Goal: Contribute content: Add original content to the website for others to see

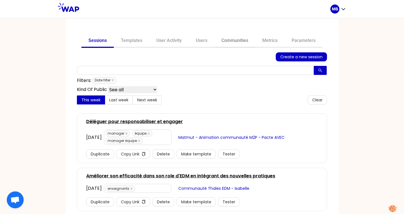
click at [239, 42] on link "Communities" at bounding box center [234, 41] width 41 height 14
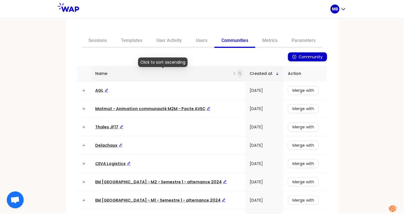
click at [238, 73] on icon "search" at bounding box center [239, 73] width 3 height 3
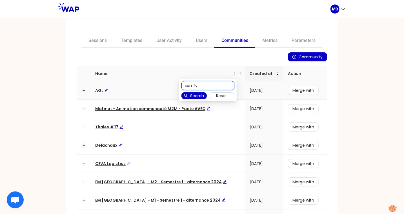
type input "somfy"
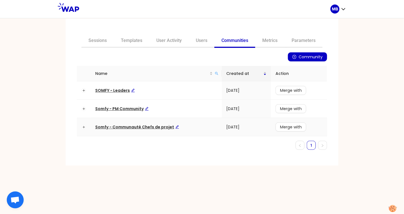
click at [130, 126] on span "Somfy - Communauté Chefs de projet" at bounding box center [137, 127] width 84 height 6
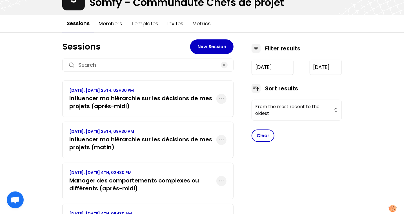
scroll to position [45, 0]
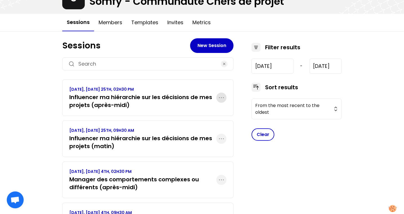
click at [221, 97] on icon "button" at bounding box center [221, 97] width 7 height 7
click at [204, 113] on p "Duplicate" at bounding box center [200, 115] width 24 height 8
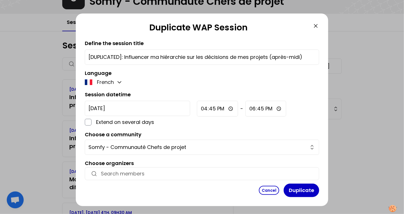
click at [206, 53] on input "[DUPLICATED]: Influencer ma hiérarchie sur les décisions de mes projets (après-…" at bounding box center [201, 57] width 227 height 8
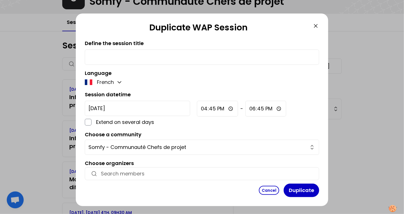
paste input "Développer la participation de tous les membres de l’équipe projet à l’avancée …"
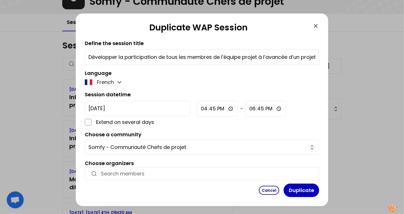
scroll to position [0, 119]
type input "Développer la participation de tous les membres de l’équipe projet à l’avancée …"
click at [107, 110] on input "[DATE]" at bounding box center [137, 108] width 105 height 15
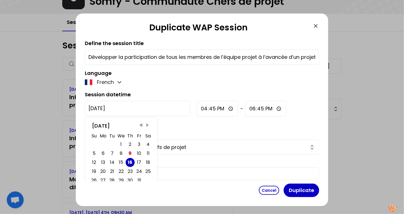
click at [146, 125] on span "Next Month" at bounding box center [148, 126] width 6 height 6
click at [113, 152] on div "4" at bounding box center [112, 154] width 3 height 8
type input "[DATE]"
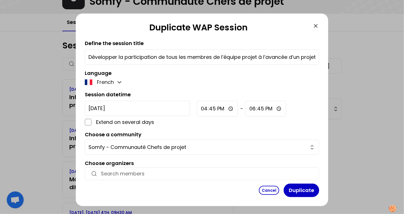
click at [197, 105] on input "16:45" at bounding box center [217, 109] width 41 height 16
type input "14:30"
click at [245, 106] on input "18:45" at bounding box center [265, 109] width 41 height 16
type input "17:00"
click at [273, 94] on div "Session datetime [DATE] Extend on several days 14:30 - 17:00" at bounding box center [202, 108] width 234 height 35
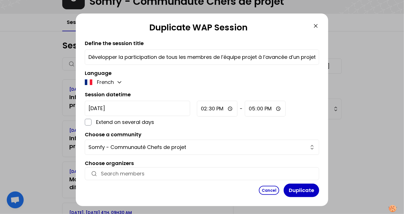
click at [117, 171] on input "button" at bounding box center [207, 174] width 212 height 8
paste input "[PERSON_NAME][EMAIL_ADDRESS][DOMAIN_NAME]"
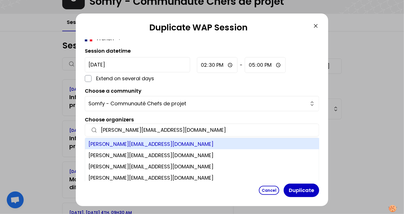
type input "[PERSON_NAME][EMAIL_ADDRESS][DOMAIN_NAME]"
click at [170, 144] on div "[PERSON_NAME][EMAIL_ADDRESS][DOMAIN_NAME]" at bounding box center [202, 143] width 234 height 11
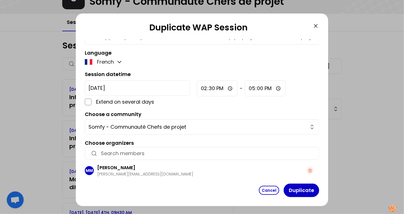
scroll to position [19, 0]
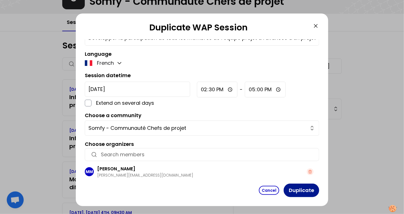
click at [291, 190] on button "Duplicate" at bounding box center [301, 191] width 35 height 14
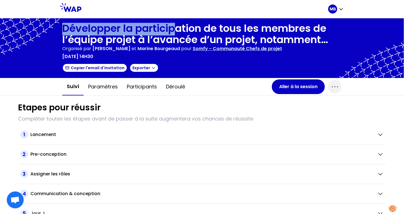
drag, startPoint x: 63, startPoint y: 28, endPoint x: 180, endPoint y: 28, distance: 116.3
click at [180, 28] on h1 "Développer la participation de tous les membres de l’équipe projet à l’avancée …" at bounding box center [201, 34] width 279 height 23
click at [250, 132] on div "Lancement" at bounding box center [201, 134] width 342 height 7
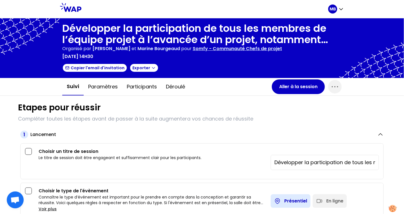
click at [279, 164] on input "Développer la participation de tous les membres de l’équipe projet à l’avancée …" at bounding box center [324, 163] width 101 height 8
click at [315, 164] on input "Développer la participation de tous les membres de l’équipe projet à l’avancée …" at bounding box center [324, 163] width 101 height 8
click at [362, 161] on input "Développer la participation de tous les membres de l’équipe projet à l’avancée …" at bounding box center [324, 163] width 101 height 8
drag, startPoint x: 337, startPoint y: 159, endPoint x: 423, endPoint y: 169, distance: 86.5
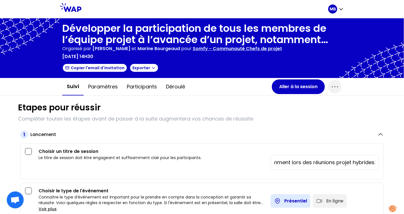
click at [404, 169] on html "MB Développer la participation de tous les membres de l’équipe projet à l’avanc…" at bounding box center [202, 107] width 404 height 214
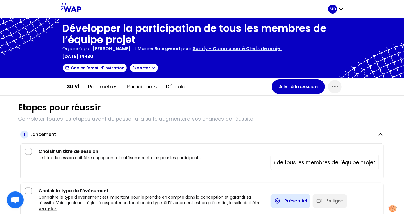
type input "Développer la participation de tous les membres de l’équipe projet"
click at [238, 152] on h3 "Choisir un titre de session" at bounding box center [153, 151] width 228 height 7
click at [288, 86] on button "Aller à la session" at bounding box center [298, 86] width 53 height 15
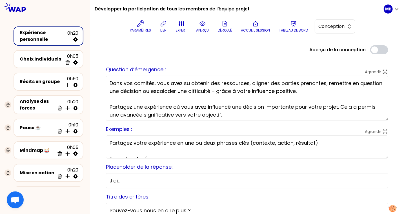
click at [146, 94] on textarea "Dans vos comités, vous avez su obtenir des ressources, aligner des parties pren…" at bounding box center [247, 98] width 282 height 45
drag, startPoint x: 228, startPoint y: 116, endPoint x: 61, endPoint y: 42, distance: 183.2
click at [61, 42] on div "Développer la participation de tous les membres de l’équipe projet Paramètres l…" at bounding box center [202, 107] width 404 height 214
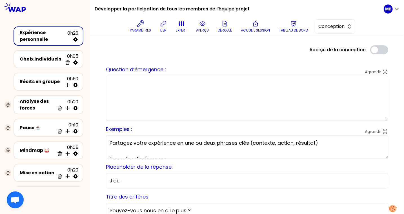
paste textarea "En tant que chef de projets, vous avez toutes et tous encouragé la participatio…"
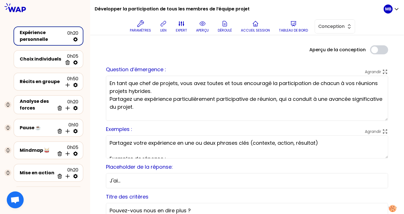
click at [158, 88] on textarea "En tant que chef de projets, vous avez toutes et tous encouragé la participatio…" at bounding box center [247, 98] width 282 height 45
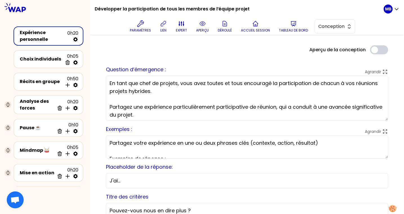
click at [154, 114] on textarea "En tant que chef de projets, vous avez toutes et tous encouragé la participatio…" at bounding box center [247, 98] width 282 height 45
click at [339, 83] on textarea "En tant que chef de projets, vous avez toutes et tous encouragé la participatio…" at bounding box center [247, 98] width 282 height 45
click at [151, 117] on textarea "En tant que chef de projets, vous avez toutes et tous encouragé la participatio…" at bounding box center [247, 98] width 282 height 45
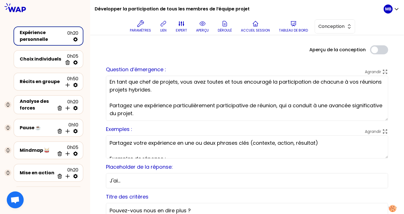
type textarea "En tant que chef de projets, vous avez toutes et tous encouragé la participatio…"
click at [202, 25] on icon at bounding box center [202, 24] width 5 height 4
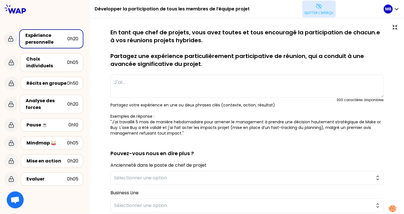
click at [160, 80] on textarea at bounding box center [246, 86] width 273 height 23
paste textarea "En intégrant un projet avec une équipe déjà constituée, je me positionne comme …"
type textarea "En intégrant un projet avec une équipe déjà constituée, je me positionne comme …"
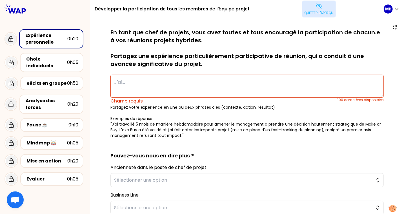
paste textarea "En intégrant un projet avec une équipe déjà constituée, je me suis positionnée …"
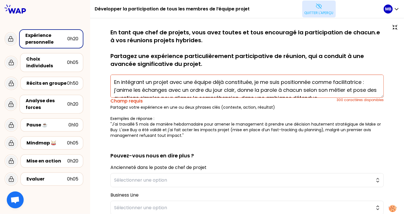
scroll to position [4, 0]
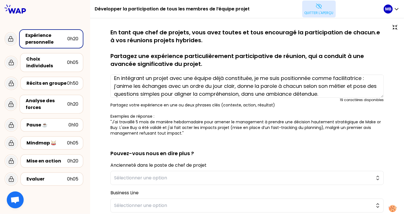
type textarea "En intégrant un projet avec une équipe déjà constituée, je me suis positionnée …"
drag, startPoint x: 309, startPoint y: 10, endPoint x: 297, endPoint y: 16, distance: 14.1
click at [309, 10] on button "Quitter l'aperçu" at bounding box center [319, 9] width 34 height 17
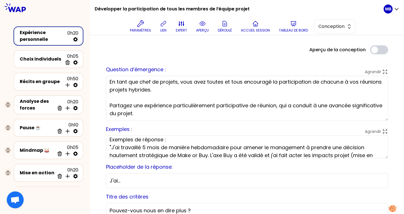
scroll to position [20, 0]
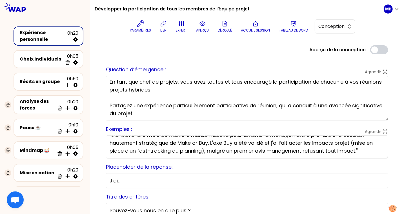
drag, startPoint x: 109, startPoint y: 145, endPoint x: 250, endPoint y: 178, distance: 145.1
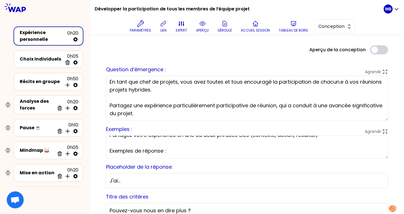
scroll to position [16, 0]
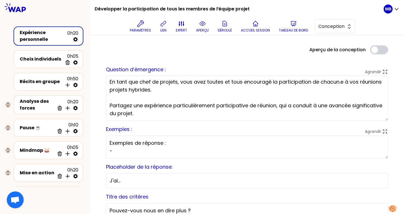
paste textarea "En intégrant un projet avec une équipe déjà constituée, je me suis positionnée …"
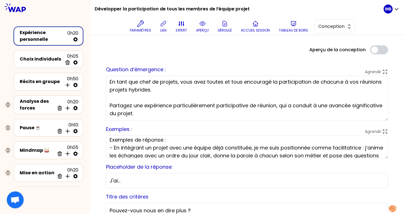
scroll to position [12, 0]
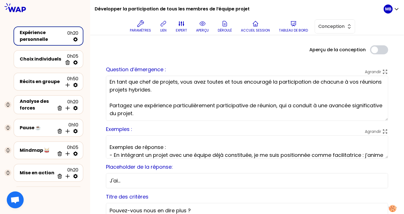
click at [114, 154] on textarea "Partagez votre expérience en une ou deux phrases clés (contexte, action, résult…" at bounding box center [247, 146] width 282 height 23
click at [128, 138] on textarea "Partagez votre expérience en une ou deux phrases clés (contexte, action, résult…" at bounding box center [247, 146] width 282 height 23
click at [109, 145] on textarea "Partagez votre expérience en une ou deux phrases clés (contexte, action, résult…" at bounding box center [247, 146] width 282 height 23
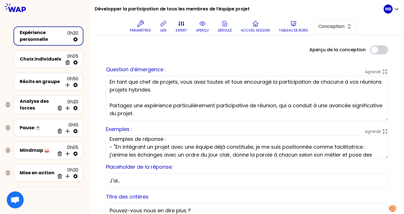
scroll to position [4, 0]
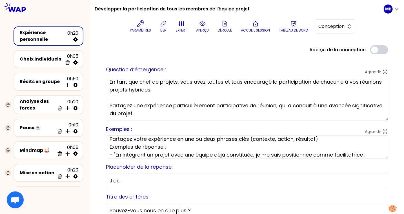
click at [178, 148] on textarea "Partagez votre expérience en une ou deux phrases clés (contexte, action, résult…" at bounding box center [247, 146] width 282 height 23
click at [110, 148] on textarea "Partagez votre expérience en une ou deux phrases clés (contexte, action, résult…" at bounding box center [247, 146] width 282 height 23
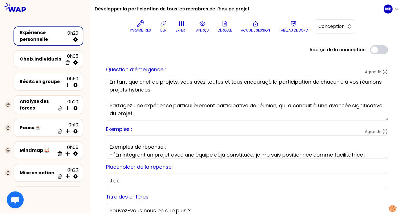
click at [169, 144] on textarea "Partagez votre expérience en une ou deux phrases clés (contexte, action, résult…" at bounding box center [247, 146] width 282 height 23
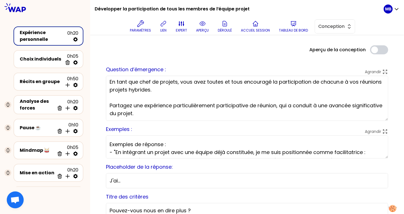
scroll to position [32, 0]
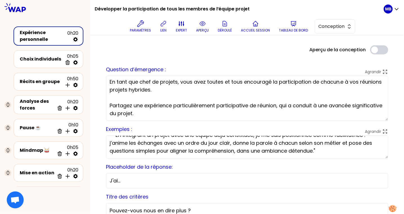
click at [313, 150] on textarea "Partagez votre expérience en une ou deux phrases clés (contexte, action, résult…" at bounding box center [247, 146] width 282 height 23
click at [324, 150] on textarea "Partagez votre expérience en une ou deux phrases clés (contexte, action, résult…" at bounding box center [247, 146] width 282 height 23
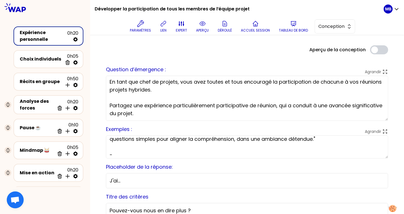
paste textarea "Dans le cadre du projet RS100 CLS, j'ai demandé au Coreteam member Qualité de p…"
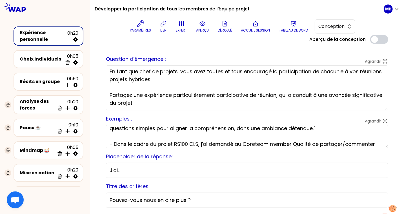
scroll to position [49, 0]
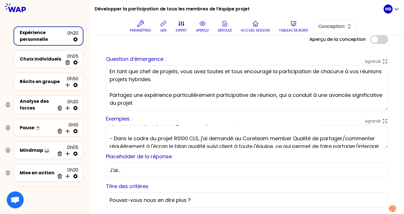
click at [113, 137] on textarea "Partagez votre expérience en une ou deux phrases clés (contexte, action, résult…" at bounding box center [247, 136] width 282 height 23
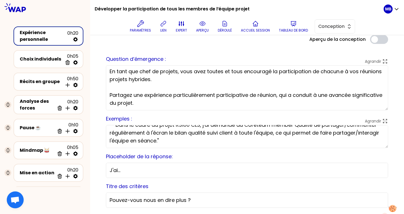
click at [176, 139] on textarea "Partagez votre expérience en une ou deux phrases clés (contexte, action, résult…" at bounding box center [247, 136] width 282 height 23
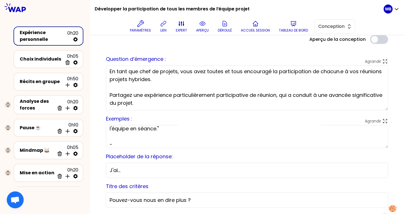
type textarea "Partagez votre expérience en une ou deux phrases clés (contexte, action, résult…"
click at [202, 22] on icon at bounding box center [202, 23] width 7 height 7
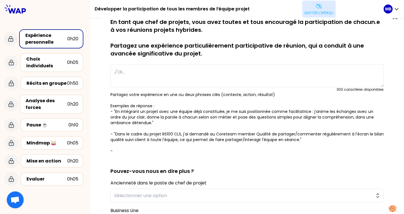
click at [158, 74] on textarea at bounding box center [246, 75] width 273 height 23
paste textarea "J'ai mis en place un stand-up meeting toutes les 2 semaines pour mon équipe pro…"
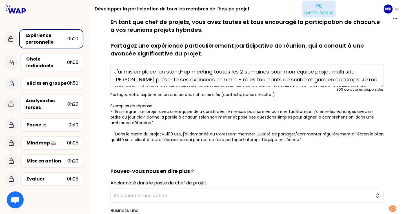
scroll to position [4, 0]
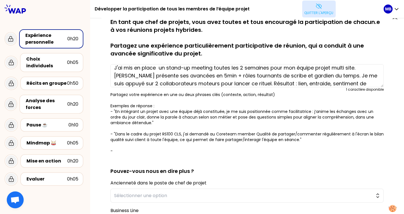
type textarea "J'ai mis en place un stand-up meeting toutes les 2 semaines pour mon équipe pro…"
click at [315, 8] on icon at bounding box center [318, 6] width 7 height 7
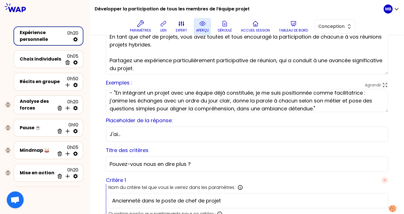
scroll to position [79, 0]
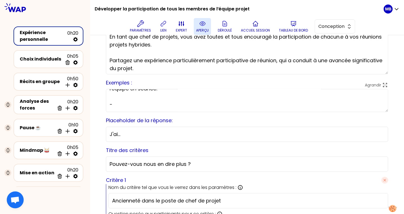
click at [135, 103] on textarea "Partagez votre expérience en une ou deux phrases clés (contexte, action, résult…" at bounding box center [247, 100] width 282 height 23
paste textarea "J'ai mis en place un stand-up meeting toutes les 2 semaines pour mon équipe pro…"
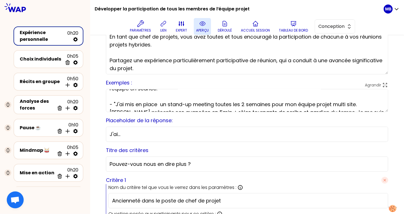
scroll to position [91, 0]
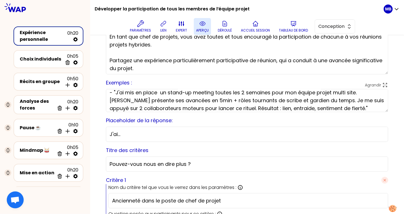
type textarea "Partagez votre expérience en une ou deux phrases clés (contexte, action, résult…"
click at [198, 26] on button "aperçu" at bounding box center [202, 26] width 17 height 17
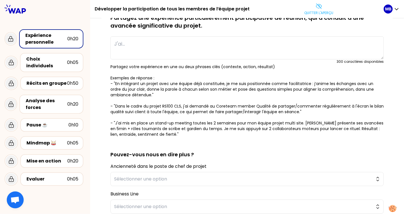
scroll to position [0, 0]
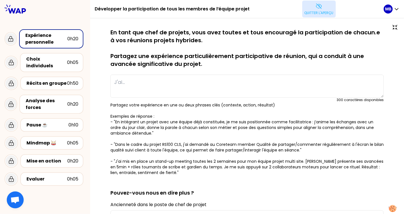
click at [316, 11] on p "Quitter l'aperçu" at bounding box center [318, 13] width 29 height 5
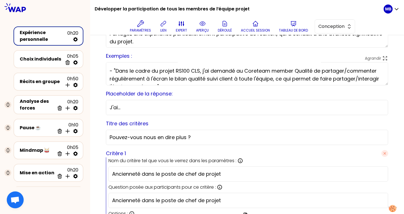
scroll to position [55, 0]
click at [277, 77] on textarea "Partagez votre expérience en une ou deux phrases clés (contexte, action, résult…" at bounding box center [247, 73] width 282 height 23
drag, startPoint x: 351, startPoint y: 79, endPoint x: 314, endPoint y: 78, distance: 37.2
click at [314, 78] on textarea "Partagez votre expérience en une ou deux phrases clés (contexte, action, résult…" at bounding box center [247, 73] width 282 height 23
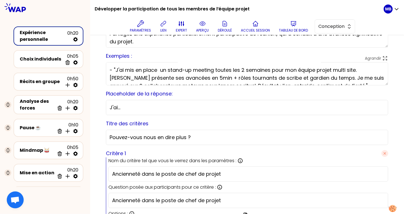
scroll to position [87, 0]
click at [347, 69] on textarea "Partagez votre expérience en une ou deux phrases clés (contexte, action, résult…" at bounding box center [247, 73] width 282 height 23
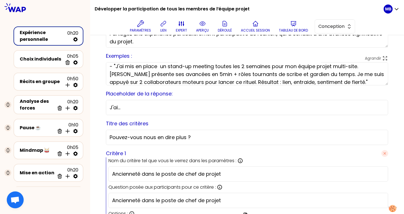
scroll to position [91, 0]
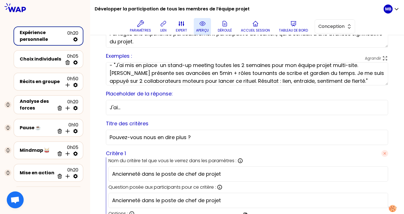
type textarea "Partagez votre expérience en une ou deux phrases clés (contexte, action, résult…"
click at [201, 24] on icon at bounding box center [202, 23] width 7 height 7
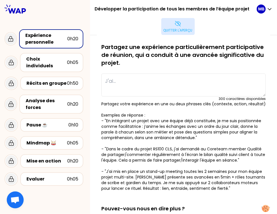
scroll to position [135, 0]
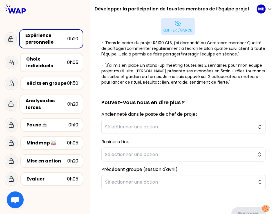
click at [180, 30] on p "Quitter l'aperçu" at bounding box center [178, 30] width 29 height 5
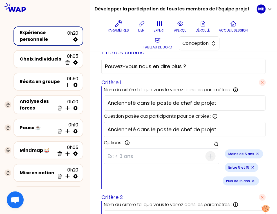
scroll to position [160, 0]
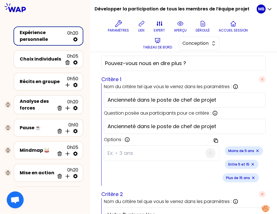
drag, startPoint x: 219, startPoint y: 99, endPoint x: 108, endPoint y: 98, distance: 111.2
click at [108, 98] on input "Ancienneté dans le poste de chef de projet" at bounding box center [185, 100] width 155 height 8
type input "Appartenance entreprise"
drag, startPoint x: 220, startPoint y: 126, endPoint x: 76, endPoint y: 116, distance: 144.3
click at [76, 116] on div "Développer la participation de tous les membres de l’équipe projet Paramètres l…" at bounding box center [138, 107] width 277 height 214
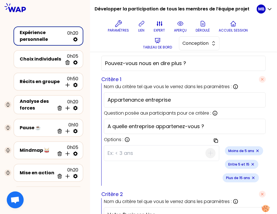
type input "A quelle entreprise appartenez-vous ?"
drag, startPoint x: 146, startPoint y: 99, endPoint x: 62, endPoint y: 99, distance: 84.2
click at [62, 99] on div "Développer la participation de tous les membres de l’équipe projet Paramètres l…" at bounding box center [138, 107] width 277 height 214
type input "Entreprise"
drag, startPoint x: 208, startPoint y: 123, endPoint x: 77, endPoint y: 123, distance: 130.7
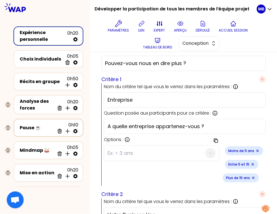
click at [77, 124] on div "Développer la participation de tous les membres de l’équipe projet Paramètres l…" at bounding box center [138, 107] width 277 height 214
type input "S"
type input "Dans quelle entreprise travaillez-vous ?"
click at [255, 150] on icon "Remove small badge" at bounding box center [257, 151] width 5 height 5
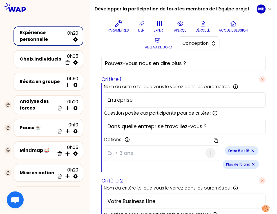
click at [251, 149] on icon "Remove small badge" at bounding box center [253, 151] width 5 height 5
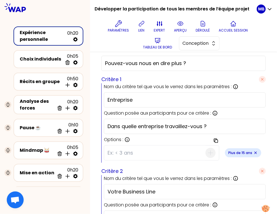
click at [253, 151] on icon "Remove small badge" at bounding box center [255, 153] width 5 height 5
click at [132, 151] on input at bounding box center [157, 153] width 98 height 15
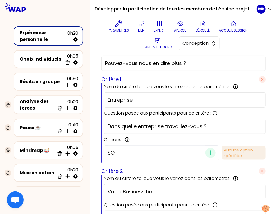
type input "S"
type input "Somfy"
click at [206, 151] on span "button" at bounding box center [211, 153] width 10 height 10
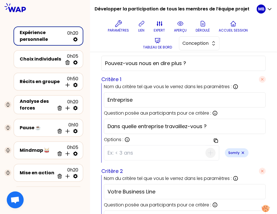
click at [135, 143] on div "Copier les options du critère Somfy" at bounding box center [185, 153] width 162 height 20
click at [129, 147] on input at bounding box center [157, 153] width 98 height 15
type input "Matmut"
click at [206, 154] on span "button" at bounding box center [211, 153] width 10 height 10
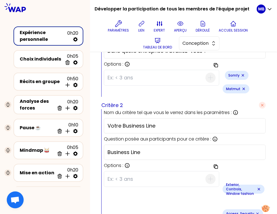
scroll to position [235, 0]
drag, startPoint x: 162, startPoint y: 114, endPoint x: 74, endPoint y: 114, distance: 88.1
click at [74, 114] on div "Développer la participation de tous les membres de l’équipe projet Paramètres l…" at bounding box center [138, 107] width 277 height 214
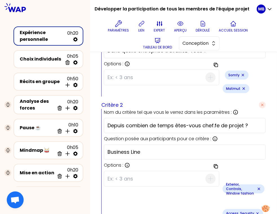
type input "Depuis combien de temps êtes-vous chef.fe de projet ?"
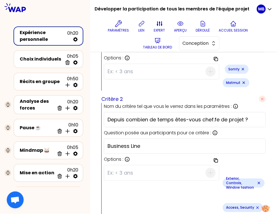
scroll to position [250, 0]
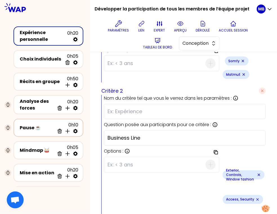
drag, startPoint x: 123, startPoint y: 122, endPoint x: 72, endPoint y: 119, distance: 51.1
click at [72, 119] on div "Développer la participation de tous les membres de l’équipe projet Paramètres l…" at bounding box center [138, 107] width 277 height 214
type input "v"
paste input "Depuis combien de temps êtes-vous chef.fe de projet ?"
type input "Depuis combien de temps êtes-vous chef.fe de projet ?"
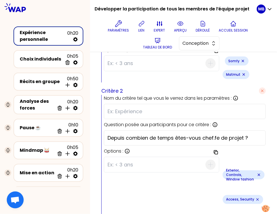
click at [121, 108] on input "text" at bounding box center [185, 112] width 155 height 8
paste input "Ancienneté dans le poste de chef de projet"
drag, startPoint x: 157, startPoint y: 100, endPoint x: 137, endPoint y: 99, distance: 19.5
click at [137, 108] on input "Ancienneté dans le poste de chef de projet" at bounding box center [185, 112] width 155 height 8
click at [161, 108] on input "Ancienneté poste de chef de projet" at bounding box center [185, 112] width 155 height 8
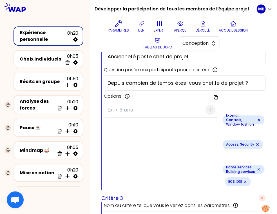
scroll to position [289, 0]
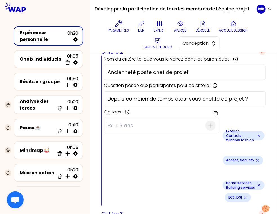
type input "Ancienneté poste chef de projet"
click at [257, 133] on icon "Remove small badge" at bounding box center [259, 135] width 5 height 5
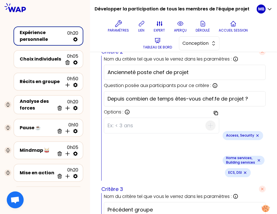
click at [255, 133] on icon "Remove small badge" at bounding box center [257, 135] width 5 height 5
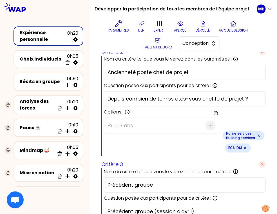
click at [258, 135] on icon "Remove small badge" at bounding box center [259, 136] width 2 height 2
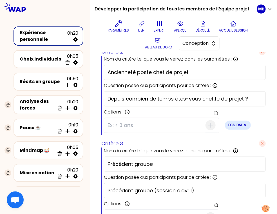
click at [244, 124] on icon "Remove small badge" at bounding box center [245, 125] width 2 height 2
click at [152, 118] on input at bounding box center [157, 125] width 98 height 15
type input "S"
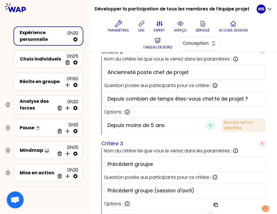
drag, startPoint x: 165, startPoint y: 113, endPoint x: 105, endPoint y: 108, distance: 60.5
click at [105, 118] on div "Depuis moins de 5 ans" at bounding box center [161, 125] width 115 height 15
type input "Depuis moins de 5 ans"
click at [178, 124] on div "Critère 1 Nom du critère tel que vous le verrez dans les paramètres : Ce nom vo…" at bounding box center [183, 146] width 164 height 400
click at [207, 122] on icon "button" at bounding box center [210, 125] width 7 height 7
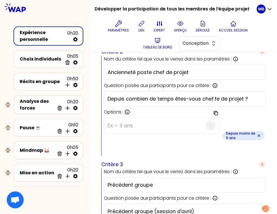
click at [145, 118] on input at bounding box center [157, 125] width 98 height 15
type input "Entre 5 et 15 ans"
click at [207, 122] on icon "button" at bounding box center [210, 125] width 7 height 7
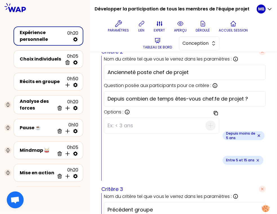
click at [143, 118] on input at bounding box center [157, 125] width 98 height 15
type input "Depuis plus de 15 ans"
click at [206, 121] on span "button" at bounding box center [211, 126] width 10 height 10
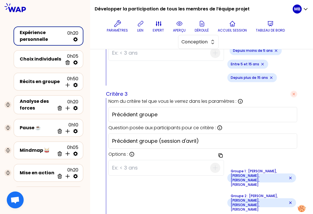
scroll to position [361, 0]
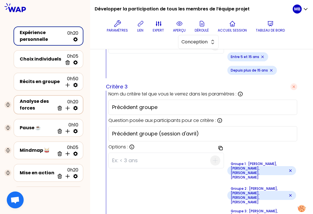
drag, startPoint x: 165, startPoint y: 104, endPoint x: 70, endPoint y: 96, distance: 95.5
click at [71, 95] on div "Développer la participation de tous les membres de l’équipe projet Paramètres l…" at bounding box center [156, 107] width 313 height 214
type input "Business line"
drag, startPoint x: 211, startPoint y: 132, endPoint x: 83, endPoint y: 125, distance: 128.0
click at [83, 125] on div "Développer la participation de tous les membres de l’équipe projet Paramètres l…" at bounding box center [156, 107] width 313 height 214
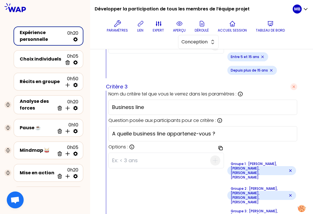
type input "A quelle business line appartenez-vous ?"
click at [144, 177] on div "Copier les options du critère Groupe 1 : [PERSON_NAME], [PERSON_NAME], [PERSON_…" at bounding box center [202, 207] width 189 height 115
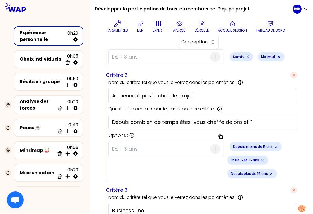
scroll to position [242, 0]
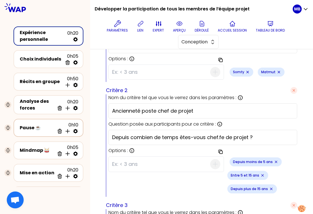
drag, startPoint x: 268, startPoint y: 138, endPoint x: 78, endPoint y: 122, distance: 190.2
click at [78, 122] on div "Développer la participation de tous les membres de l’équipe projet Paramètres l…" at bounding box center [156, 107] width 313 height 214
paste input "Ancienneté dans le poste de chef de projet"
click at [197, 134] on input "Ancienneté dans le poste de chef de projet" at bounding box center [202, 137] width 181 height 8
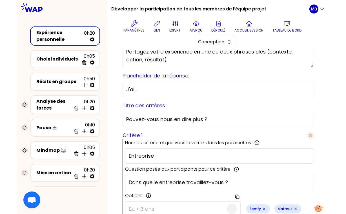
scroll to position [137, 0]
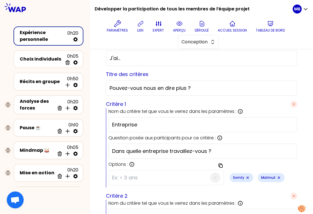
type input "Ancienneté dans le poste de chef.fe de projet"
drag, startPoint x: 149, startPoint y: 121, endPoint x: 106, endPoint y: 121, distance: 43.4
click at [106, 121] on div "Nom du critère tel que vous le verrez dans les paramètres : Ce nom vous permett…" at bounding box center [201, 147] width 191 height 79
drag, startPoint x: 214, startPoint y: 148, endPoint x: 76, endPoint y: 146, distance: 137.7
click at [76, 146] on div "Développer la participation de tous les membres de l’équipe projet Paramètres l…" at bounding box center [156, 107] width 313 height 214
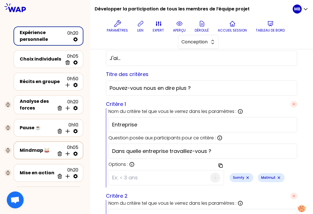
paste input "Entreprise"
type input "Entreprise"
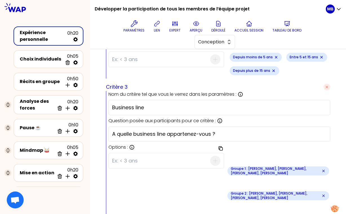
scroll to position [399, 0]
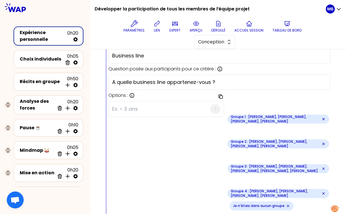
click at [321, 117] on icon "Remove small badge" at bounding box center [323, 119] width 5 height 5
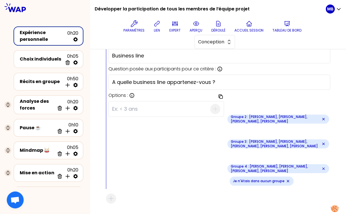
click at [324, 117] on icon "Remove small badge" at bounding box center [323, 119] width 5 height 5
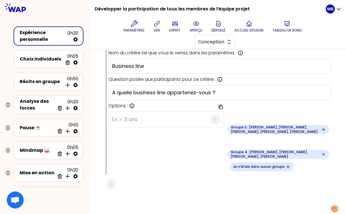
scroll to position [374, 0]
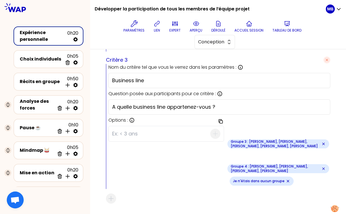
click at [324, 142] on icon "Remove small badge" at bounding box center [323, 144] width 5 height 5
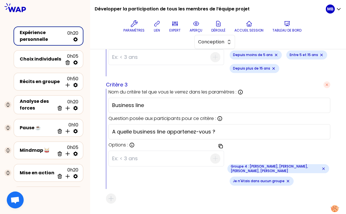
click at [321, 166] on icon "Remove small badge" at bounding box center [323, 168] width 5 height 5
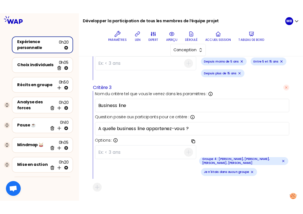
scroll to position [340, 0]
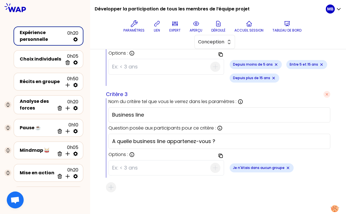
click at [286, 166] on icon "Remove small badge" at bounding box center [288, 168] width 5 height 5
click at [165, 164] on input at bounding box center [161, 168] width 98 height 15
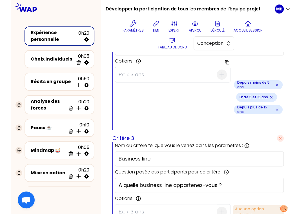
scroll to position [1, 0]
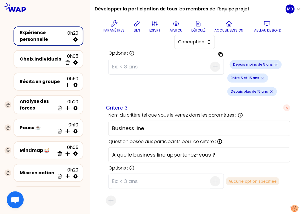
click at [148, 182] on input at bounding box center [161, 181] width 98 height 15
type input "Exterior, Controls, Window fashion"
click at [212, 180] on icon "button" at bounding box center [215, 181] width 7 height 7
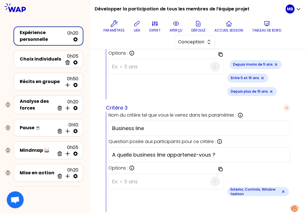
click at [152, 179] on input at bounding box center [161, 181] width 98 height 15
type input "Access, Security"
click at [212, 179] on icon "button" at bounding box center [215, 181] width 7 height 7
click at [133, 179] on input at bounding box center [161, 181] width 98 height 15
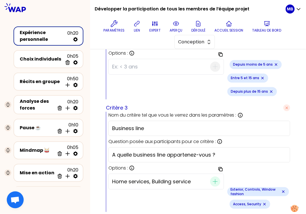
scroll to position [0, 7]
type input "Home services, Building services"
click at [212, 180] on icon "button" at bounding box center [215, 181] width 7 height 7
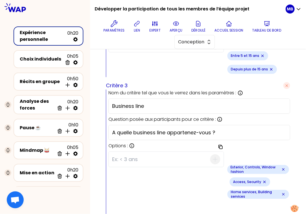
scroll to position [362, 0]
click at [136, 157] on input at bounding box center [161, 159] width 98 height 15
type input "ECS, DSI"
click at [212, 159] on icon "button" at bounding box center [215, 159] width 7 height 7
click at [146, 161] on input at bounding box center [161, 159] width 98 height 15
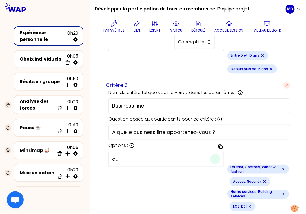
type input "a"
type input "Autre"
click at [212, 157] on icon "button" at bounding box center [215, 159] width 7 height 7
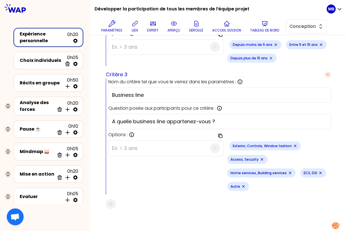
scroll to position [0, 0]
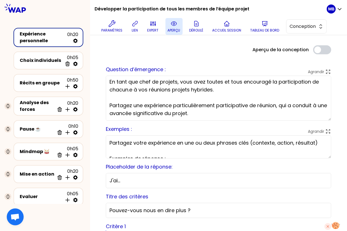
click at [170, 28] on p "aperçu" at bounding box center [174, 30] width 13 height 5
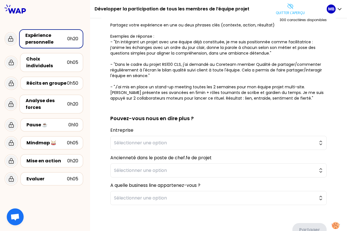
scroll to position [118, 0]
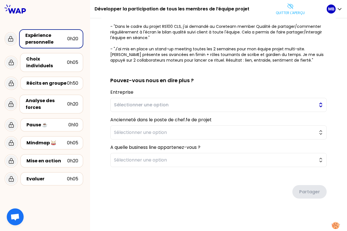
click at [130, 106] on span "Sélectionner une option" at bounding box center [214, 105] width 201 height 7
click at [100, 115] on div "sauvegardé En tant que chef de projets, vous avez toutes et tous encouragé la p…" at bounding box center [218, 66] width 257 height 332
click at [118, 129] on span "Sélectionner une option" at bounding box center [214, 132] width 201 height 7
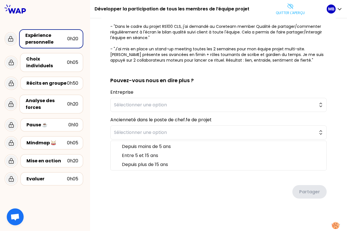
click at [101, 137] on div "sauvegardé En tant que chef de projets, vous avez toutes et tous encouragé la p…" at bounding box center [218, 66] width 257 height 332
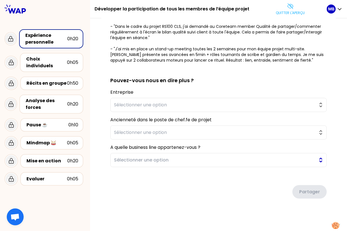
click at [122, 157] on span "Sélectionner une option" at bounding box center [214, 160] width 201 height 7
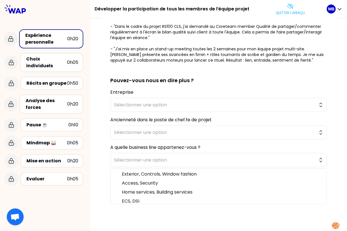
click at [104, 132] on div "sauvegardé En tant que chef de projets, vous avez toutes et tous encouragé la p…" at bounding box center [218, 65] width 235 height 311
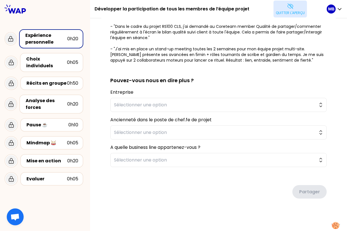
click at [298, 10] on button "Quitter l'aperçu" at bounding box center [291, 9] width 34 height 17
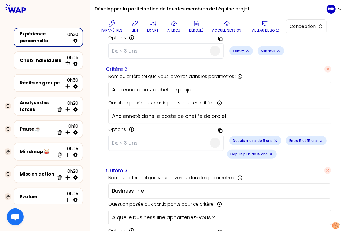
scroll to position [345, 0]
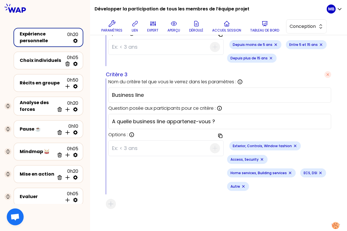
drag, startPoint x: 149, startPoint y: 93, endPoint x: 87, endPoint y: 87, distance: 62.5
click at [87, 87] on div "Développer la participation de tous les membres de l’équipe projet Paramètres l…" at bounding box center [173, 115] width 347 height 231
drag, startPoint x: 217, startPoint y: 120, endPoint x: 77, endPoint y: 113, distance: 141.0
click at [77, 113] on div "Développer la participation de tous les membres de l’équipe projet Paramètres l…" at bounding box center [173, 115] width 347 height 231
paste input "Business line"
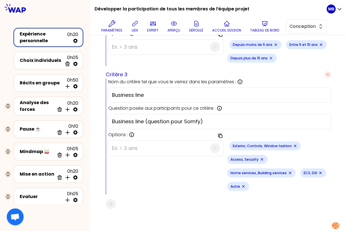
type input "Business line (question pour Somfy)"
drag, startPoint x: 150, startPoint y: 90, endPoint x: 95, endPoint y: 90, distance: 54.1
click at [173, 24] on icon at bounding box center [174, 23] width 7 height 7
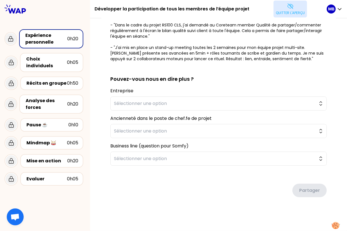
scroll to position [118, 0]
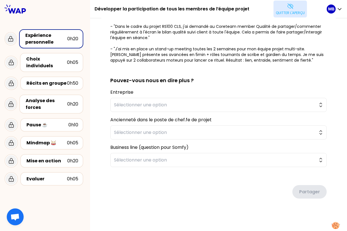
click at [284, 12] on p "Quitter l'aperçu" at bounding box center [290, 13] width 29 height 5
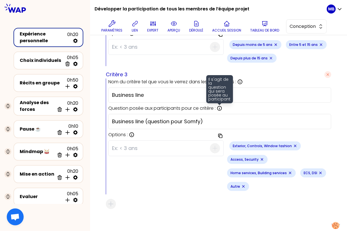
scroll to position [344, 0]
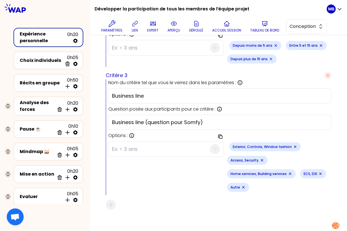
click at [196, 178] on div "Copier les options du critère Exterior, Controls, Window fashion Access, Securi…" at bounding box center [219, 167] width 223 height 56
click at [175, 25] on icon at bounding box center [174, 23] width 7 height 7
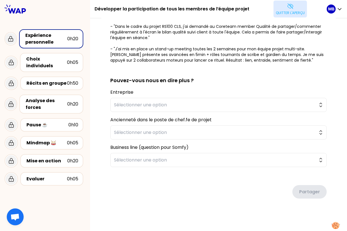
click at [282, 6] on button "Quitter l'aperçu" at bounding box center [291, 9] width 34 height 17
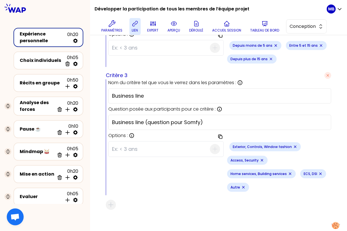
click at [133, 27] on button "lien" at bounding box center [135, 26] width 11 height 17
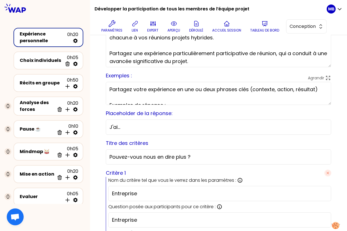
scroll to position [0, 0]
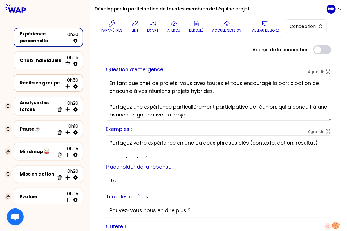
click at [75, 87] on icon at bounding box center [76, 87] width 6 height 6
select select "5"
select select "all"
select select "false"
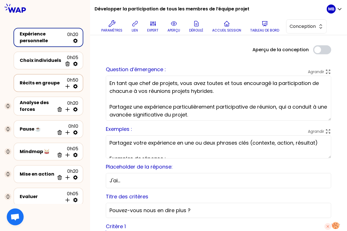
select select "Each"
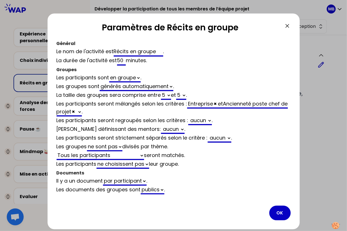
click at [82, 111] on select "Business line" at bounding box center [79, 112] width 6 height 9
select select "5"
select select "all"
select select "false"
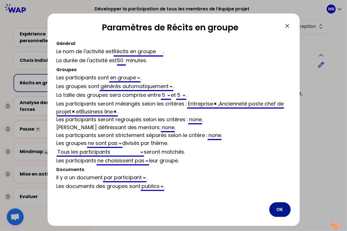
click at [278, 208] on button "OK" at bounding box center [280, 209] width 21 height 15
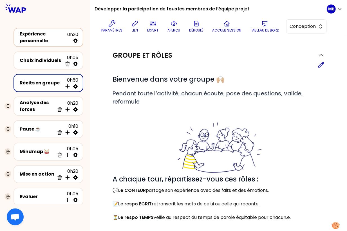
click at [44, 35] on div "Expérience personnelle" at bounding box center [44, 38] width 48 height 14
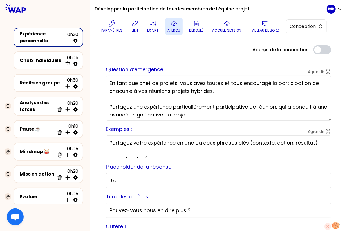
click at [176, 28] on p "aperçu" at bounding box center [174, 30] width 13 height 5
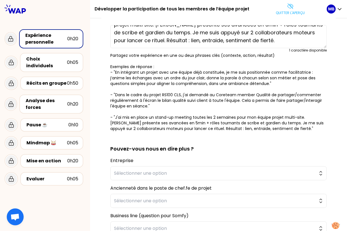
scroll to position [59, 0]
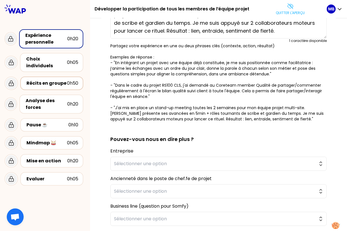
click at [62, 80] on div "Récits en groupe" at bounding box center [46, 83] width 41 height 7
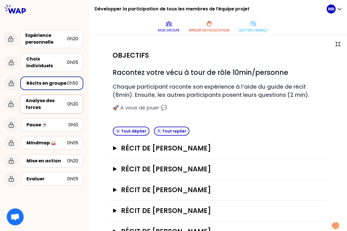
click at [60, 100] on div "Analyse des forces" at bounding box center [47, 104] width 42 height 14
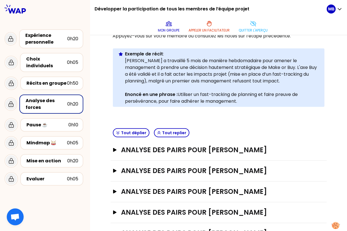
scroll to position [128, 0]
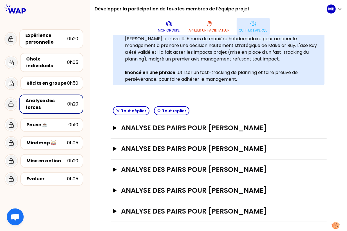
click at [251, 26] on icon at bounding box center [253, 23] width 7 height 7
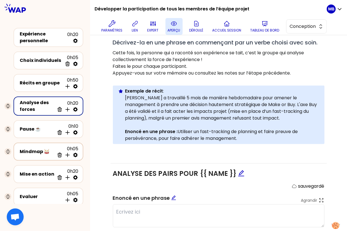
click at [43, 153] on div "Mindmap 🥁" at bounding box center [37, 151] width 35 height 7
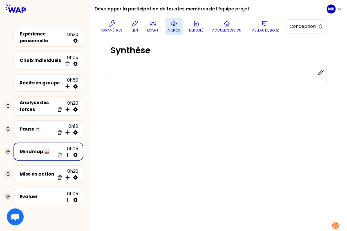
click at [75, 154] on icon at bounding box center [76, 155] width 6 height 6
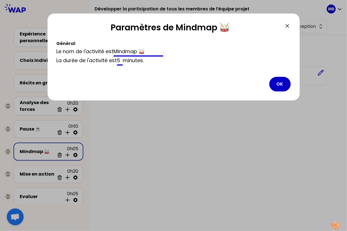
drag, startPoint x: 151, startPoint y: 50, endPoint x: 64, endPoint y: 48, distance: 86.8
click at [64, 48] on div "Le nom de l'activité est Mindmap 🥁 ." at bounding box center [174, 52] width 234 height 9
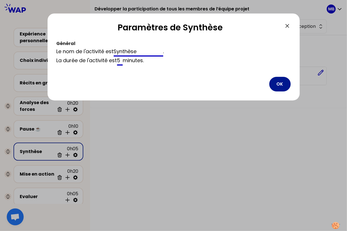
type input "Synthèse"
click at [288, 81] on button "OK" at bounding box center [280, 84] width 21 height 15
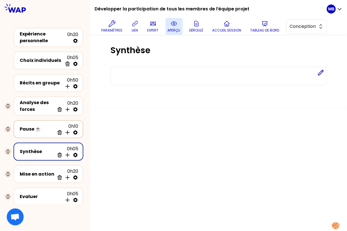
scroll to position [15, 0]
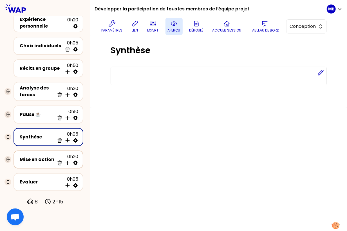
click at [76, 161] on icon at bounding box center [75, 163] width 5 height 5
select select "4"
select select "5"
select select "false"
select select "Each"
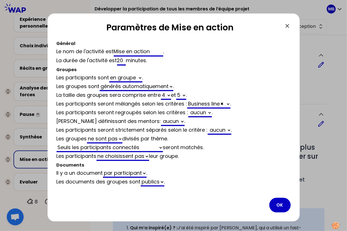
click at [286, 28] on icon at bounding box center [287, 26] width 7 height 7
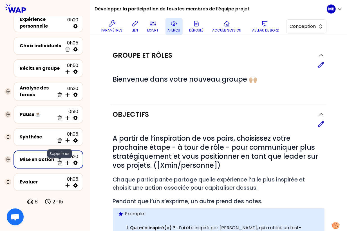
click at [59, 161] on icon at bounding box center [60, 163] width 4 height 4
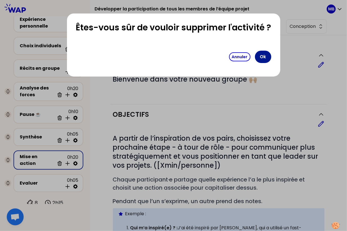
click at [267, 57] on button "Ok" at bounding box center [263, 57] width 16 height 12
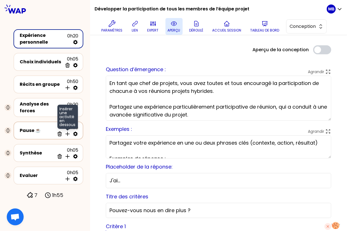
click at [69, 134] on icon at bounding box center [68, 134] width 6 height 6
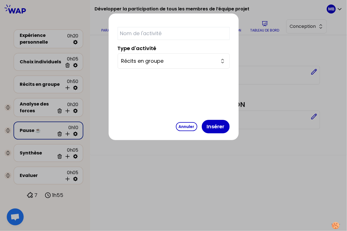
click at [161, 60] on input "Récits en groupe" at bounding box center [170, 61] width 98 height 8
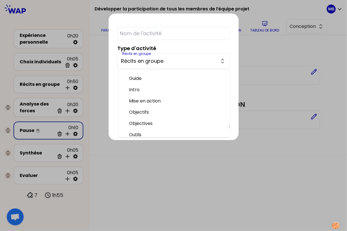
scroll to position [55, 0]
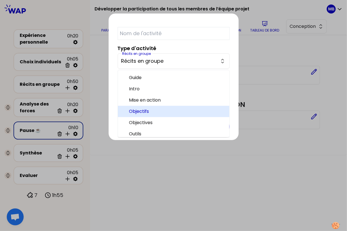
click at [168, 109] on span "Objectifs" at bounding box center [177, 111] width 96 height 7
type input "Objectifs"
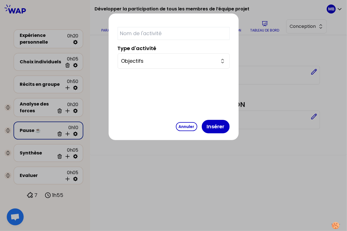
click at [159, 32] on input "text" at bounding box center [174, 33] width 112 height 13
type input "Objectifs"
click at [202, 129] on button "Insérer" at bounding box center [216, 127] width 28 height 14
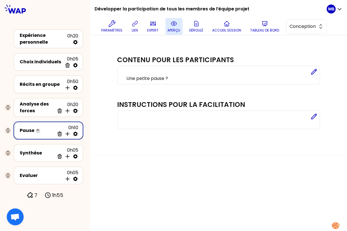
select select "same_as"
select select "false"
select select "Each"
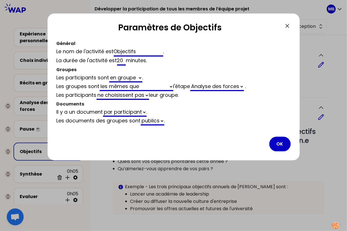
click at [132, 77] on select "en groupe en plénière" at bounding box center [125, 78] width 33 height 9
click at [110, 74] on select "en groupe en plénière" at bounding box center [125, 78] width 33 height 9
click at [118, 84] on select "générés automatiquement les mêmes que vides" at bounding box center [137, 87] width 74 height 9
select select "4"
select select "5"
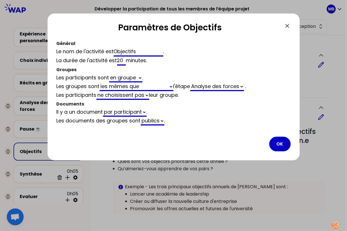
select select "false"
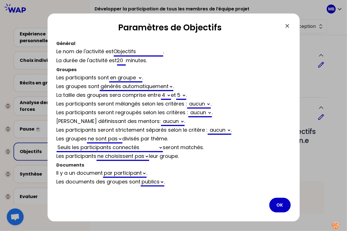
click at [169, 94] on select "2 3 4 5 6 7 8 9 10 11 12" at bounding box center [166, 95] width 10 height 9
select select "3"
select select "5"
select select "false"
click at [185, 95] on select "2 3 4 5 6 7 8 9 10 11 12" at bounding box center [181, 95] width 10 height 9
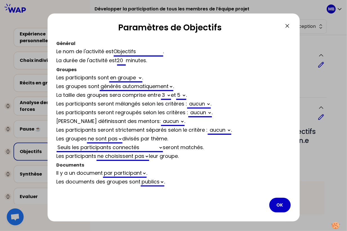
select select "3"
select select "false"
click at [123, 146] on select "Seuls les participants connectés Tous les participants Seuls les participants m…" at bounding box center [110, 148] width 106 height 9
select select "3"
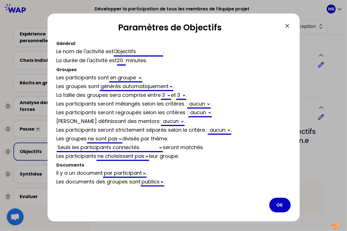
select select "3"
select select "activity"
select select "false"
click at [201, 148] on select "Analyse des forces Récits en groupe" at bounding box center [191, 148] width 54 height 9
click at [164, 144] on select "Analyse des forces Récits en groupe" at bounding box center [191, 148] width 54 height 9
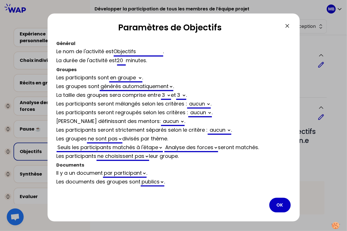
click at [224, 173] on div "Il y a un document par groupe par participant ." at bounding box center [174, 173] width 234 height 9
click at [279, 204] on button "OK" at bounding box center [280, 205] width 21 height 15
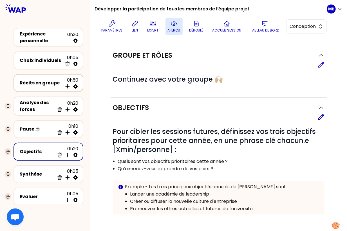
click at [37, 86] on div "Récits en groupe" at bounding box center [41, 83] width 43 height 7
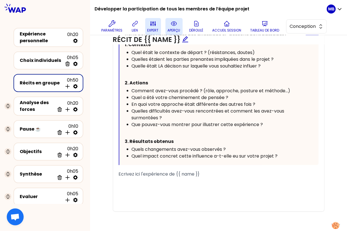
click at [156, 23] on icon at bounding box center [153, 23] width 7 height 7
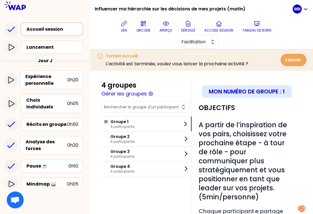
click at [63, 28] on div "Accueil session" at bounding box center [53, 29] width 54 height 7
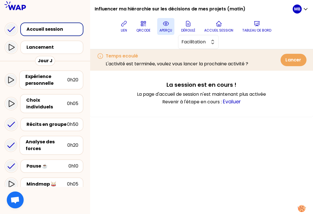
click at [170, 31] on p "aperçu" at bounding box center [165, 30] width 13 height 5
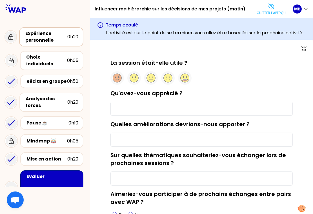
click at [56, 39] on div "Expérience personnelle" at bounding box center [46, 37] width 42 height 14
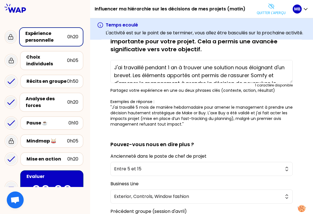
scroll to position [133, 0]
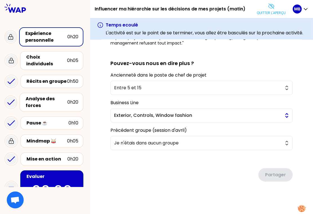
click at [134, 115] on span "Exterior, Controls, Window fashion" at bounding box center [197, 115] width 167 height 7
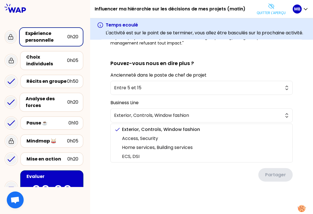
click at [100, 107] on div "sauvegardé Dans vos comités, vous avez su obtenir des ressources, aligner des p…" at bounding box center [201, 61] width 223 height 309
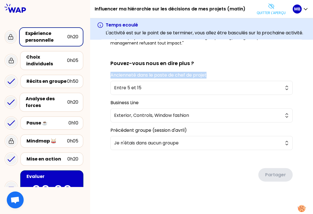
drag, startPoint x: 109, startPoint y: 73, endPoint x: 225, endPoint y: 72, distance: 115.5
click at [225, 72] on div "sauvegardé Dans vos comités, vous avez su obtenir des ressources, aligner des p…" at bounding box center [201, 60] width 200 height 287
copy label "Ancienneté dans le poste de chef de projet"
click at [102, 85] on div "sauvegardé Dans vos comités, vous avez su obtenir des ressources, aligner des p…" at bounding box center [201, 60] width 200 height 287
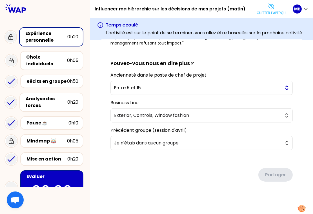
click at [123, 86] on span "Entre 5 et 15" at bounding box center [197, 87] width 167 height 7
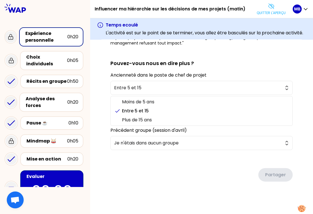
click at [103, 106] on div "sauvegardé Dans vos comités, vous avez su obtenir des ressources, aligner des p…" at bounding box center [201, 60] width 200 height 287
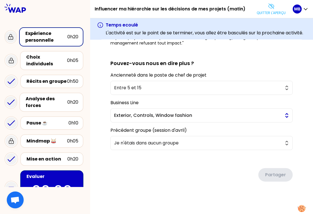
click at [121, 114] on span "Exterior, Controls, Window fashion" at bounding box center [197, 115] width 167 height 7
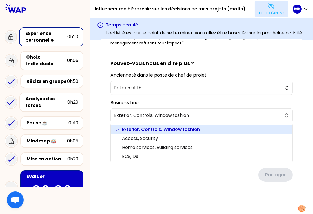
click at [264, 10] on button "Quitter l'aperçu" at bounding box center [272, 9] width 34 height 17
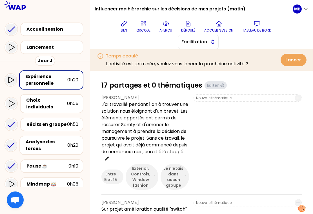
click at [208, 42] on button "Facilitation" at bounding box center [198, 42] width 41 height 14
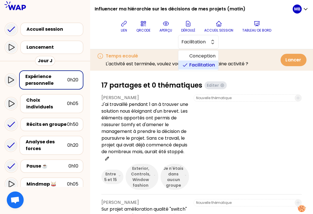
click at [203, 62] on span "Facilitation" at bounding box center [202, 65] width 24 height 7
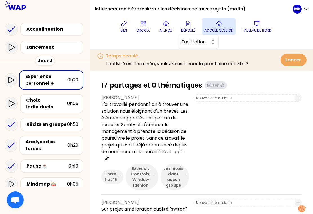
click at [208, 32] on p "Accueil session" at bounding box center [218, 30] width 29 height 5
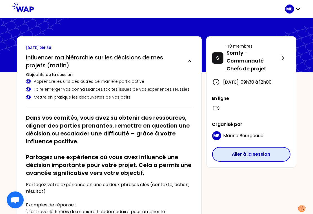
click at [228, 162] on button "Aller à la session" at bounding box center [251, 154] width 78 height 15
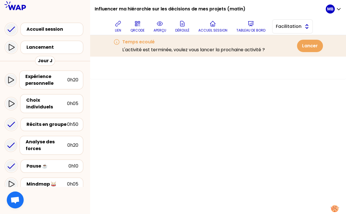
click at [285, 27] on span "Facilitation" at bounding box center [288, 26] width 25 height 7
click at [285, 41] on span "Conception" at bounding box center [296, 40] width 24 height 7
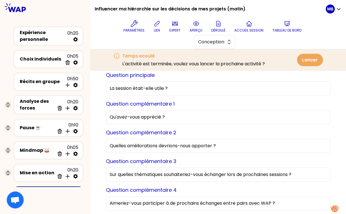
scroll to position [44, 0]
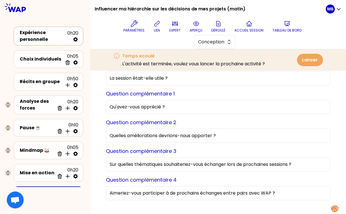
click at [50, 39] on div "Expérience personnelle" at bounding box center [44, 36] width 48 height 14
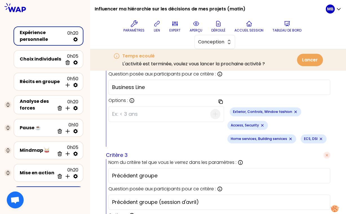
scroll to position [324, 0]
click at [234, 108] on div "Exterior, Controls, Window fashion" at bounding box center [266, 111] width 72 height 9
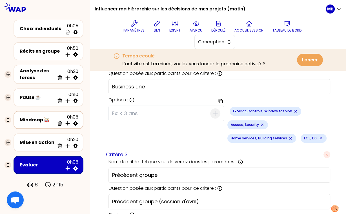
click at [43, 117] on div "Mindmap 🥁" at bounding box center [37, 120] width 35 height 7
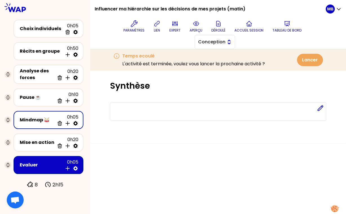
click at [216, 41] on span "Conception" at bounding box center [210, 42] width 25 height 7
click at [215, 63] on span "Facilitation" at bounding box center [218, 65] width 24 height 7
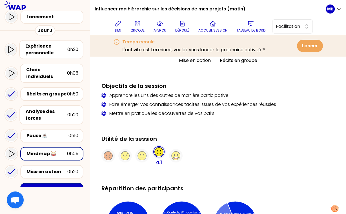
scroll to position [421, 0]
